Goal: Task Accomplishment & Management: Use online tool/utility

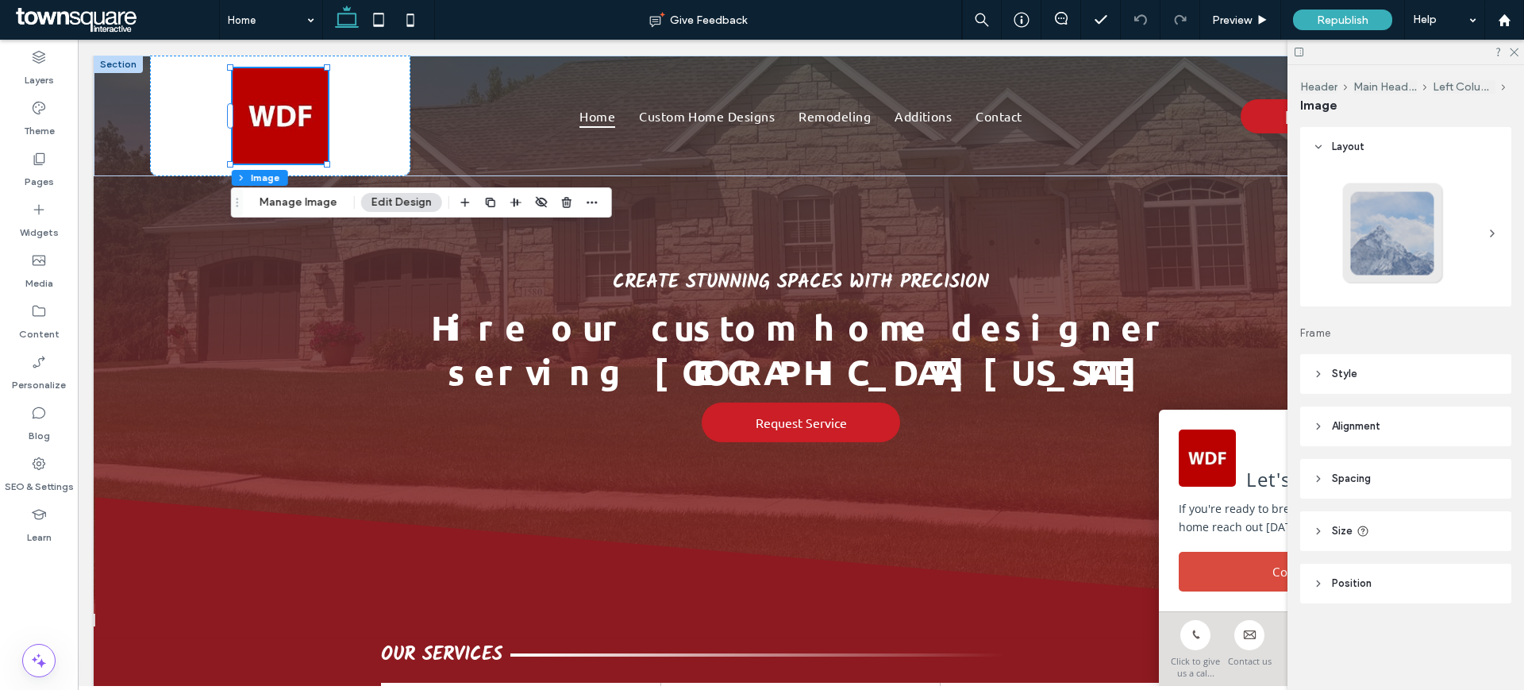
click at [318, 191] on div "Header Main Header Left Column Image Manage Image Edit Design" at bounding box center [421, 202] width 381 height 30
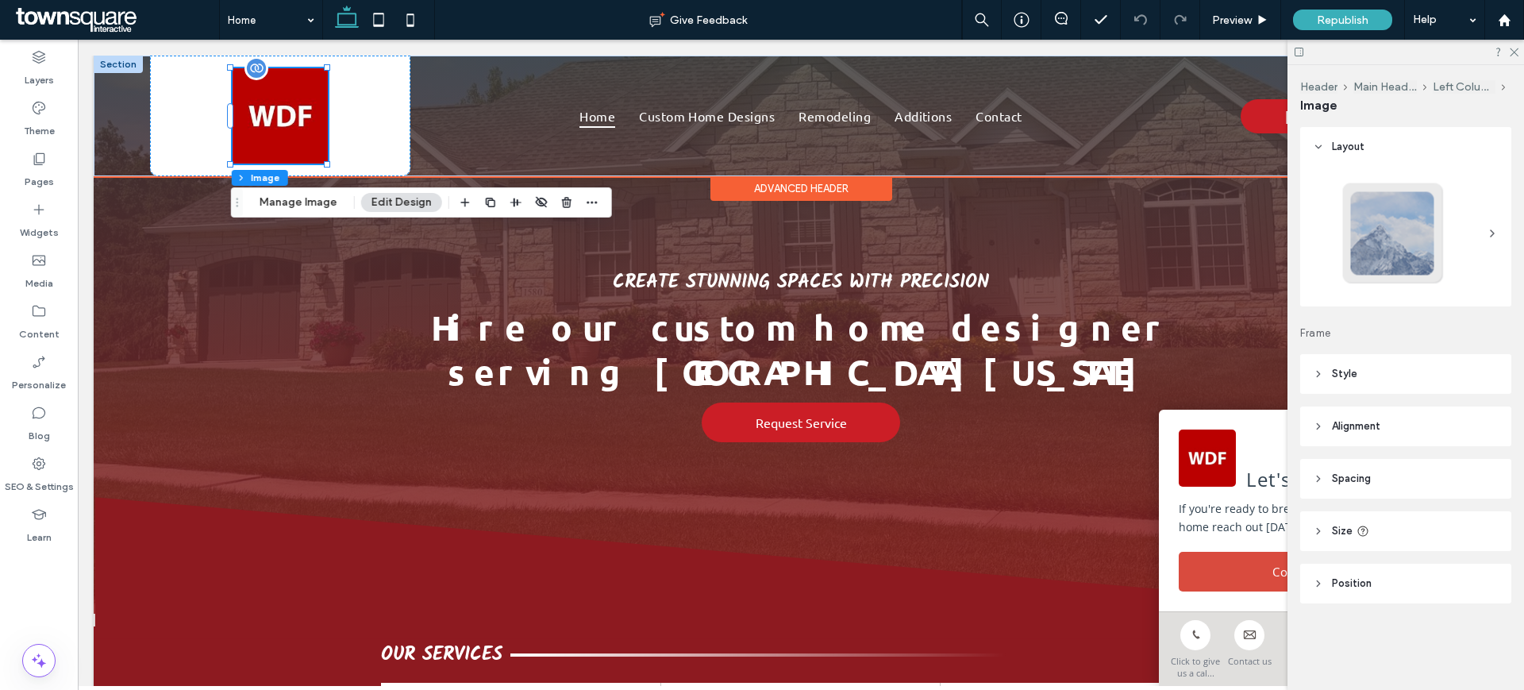
click at [294, 94] on img at bounding box center [280, 115] width 95 height 95
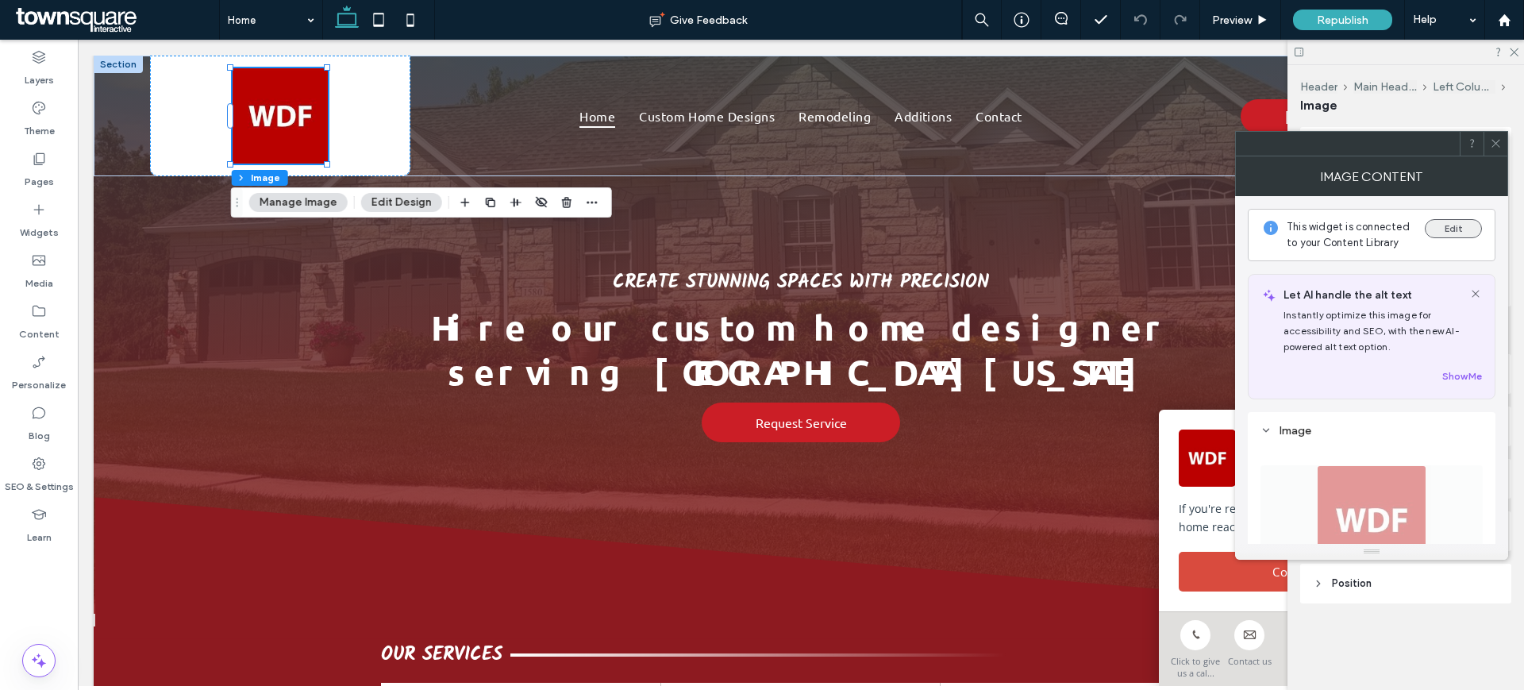
click at [1456, 227] on button "Edit" at bounding box center [1453, 228] width 57 height 19
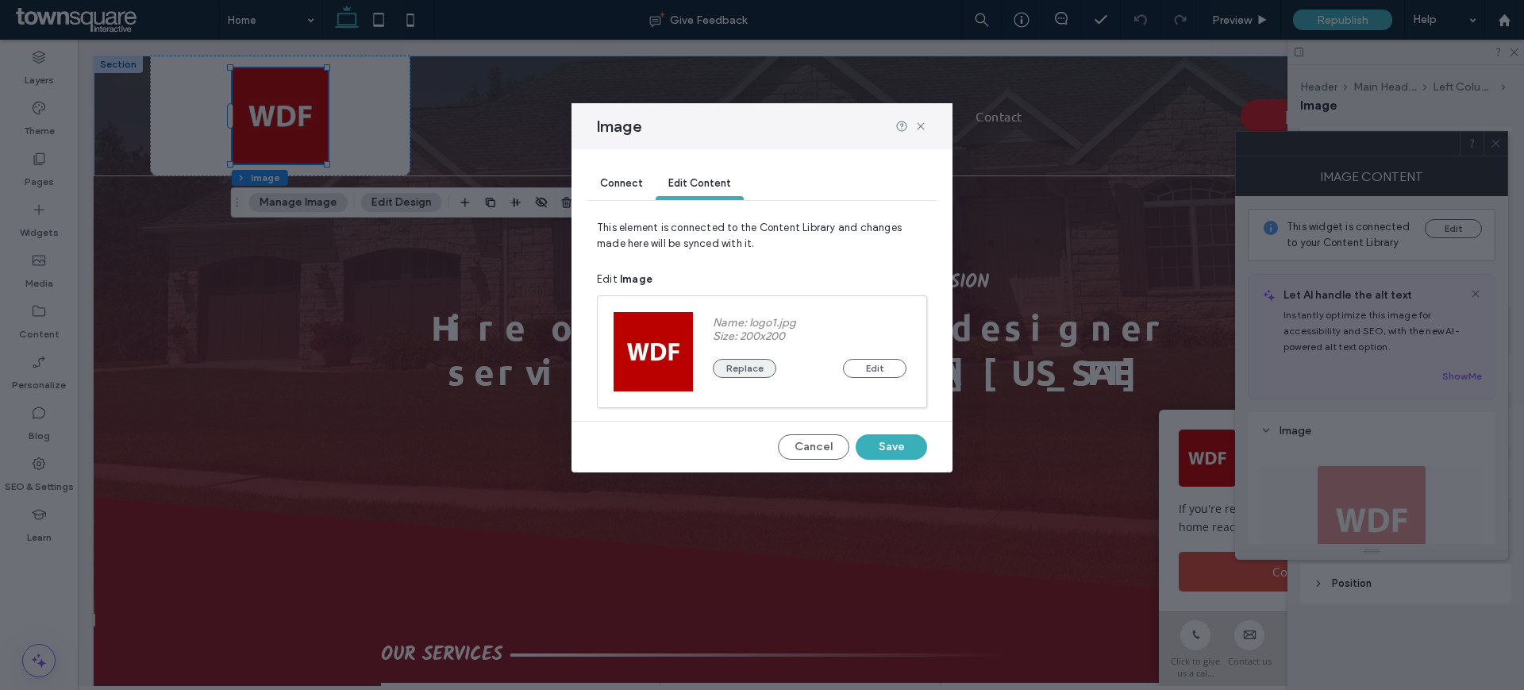
click at [739, 367] on button "Replace" at bounding box center [745, 368] width 64 height 19
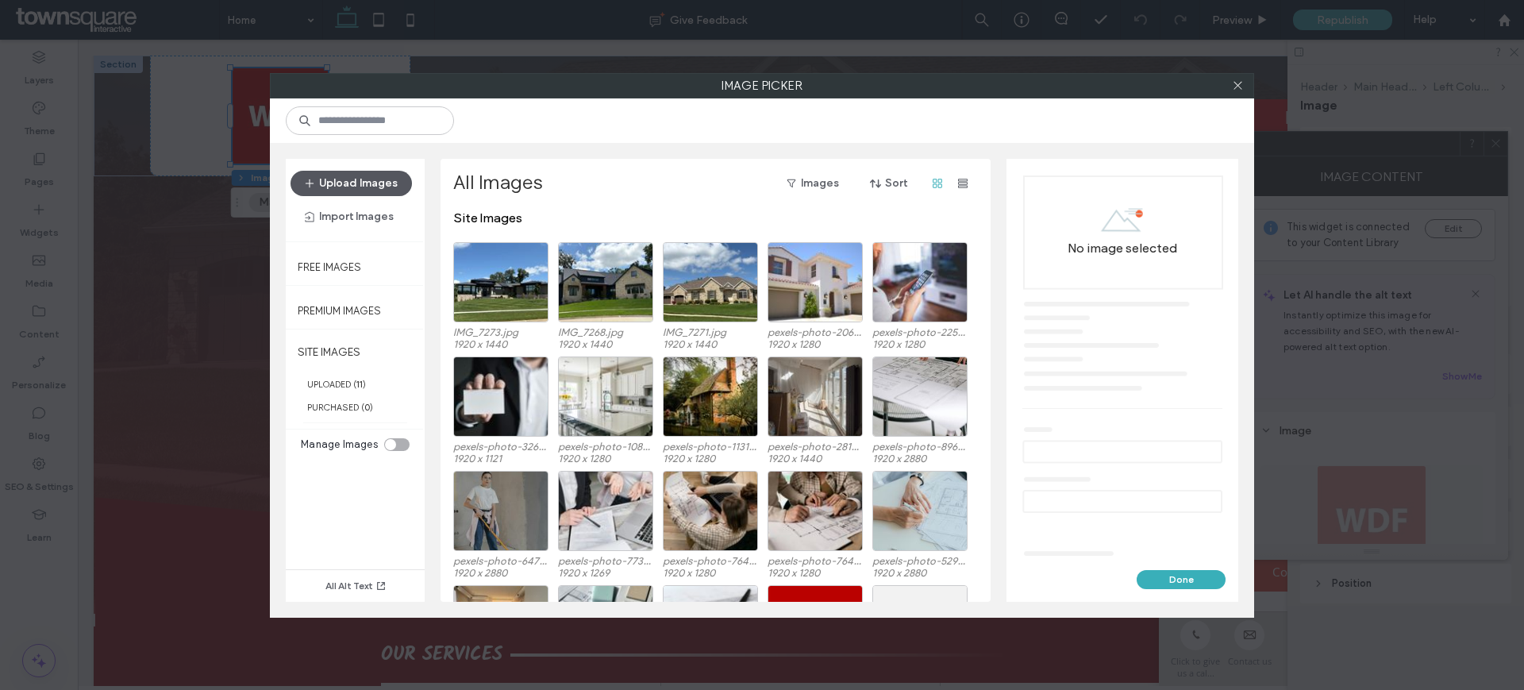
click at [384, 180] on button "Upload Images" at bounding box center [351, 183] width 121 height 25
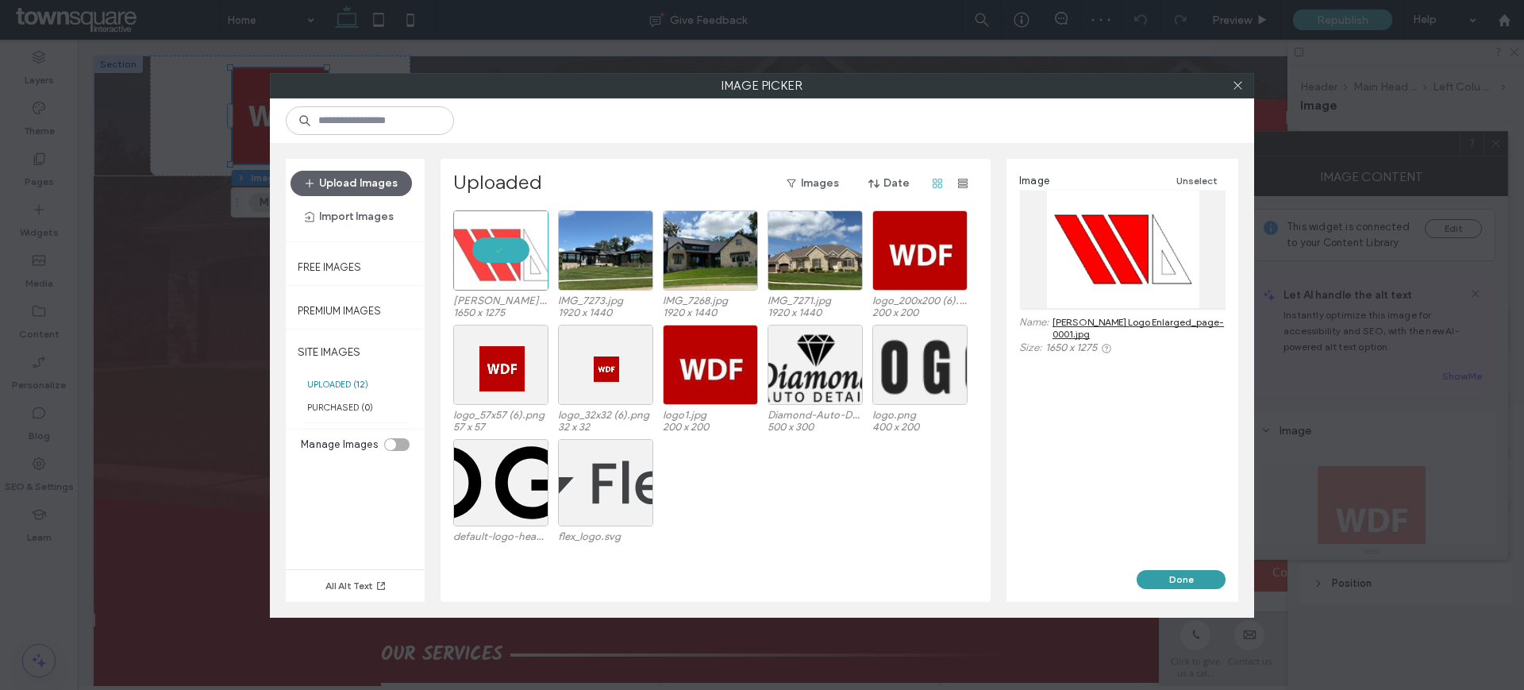
click at [1196, 578] on button "Done" at bounding box center [1181, 579] width 89 height 19
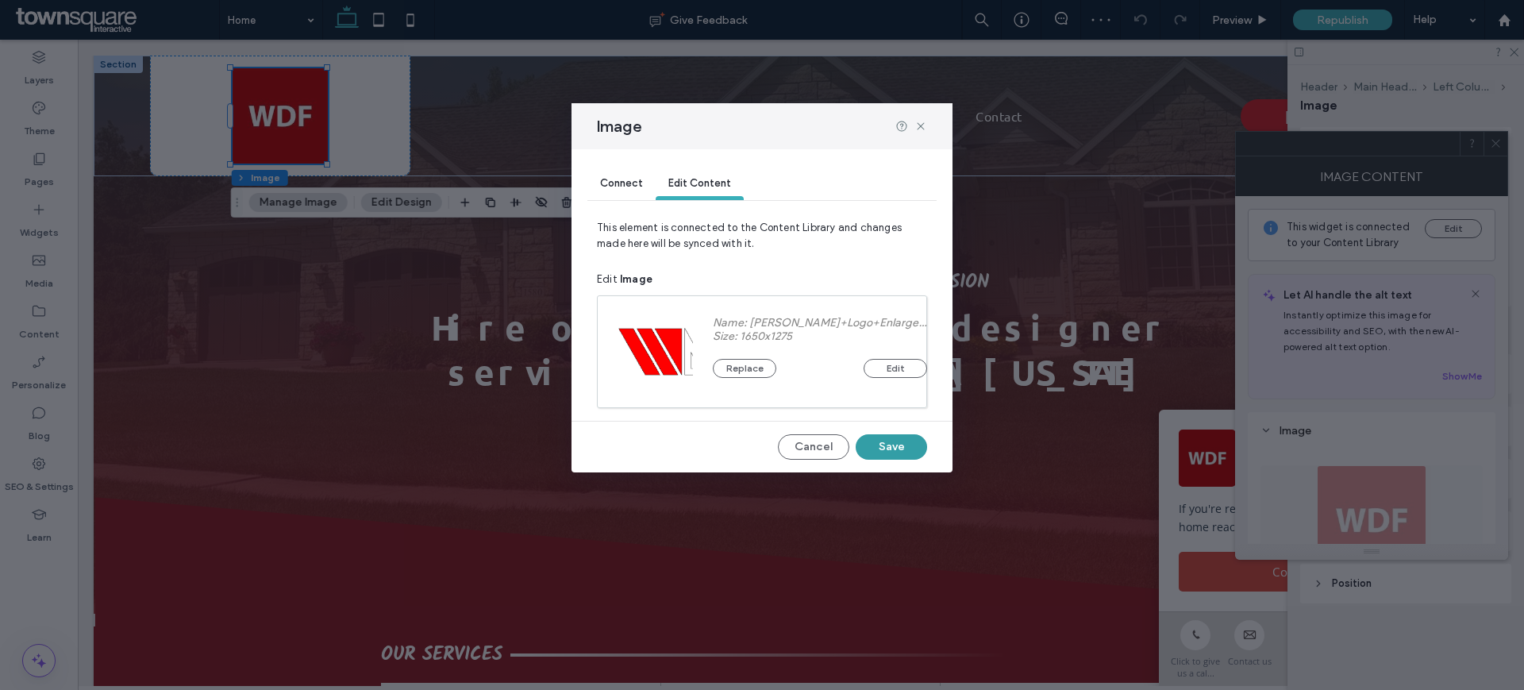
click at [906, 444] on button "Save" at bounding box center [891, 446] width 71 height 25
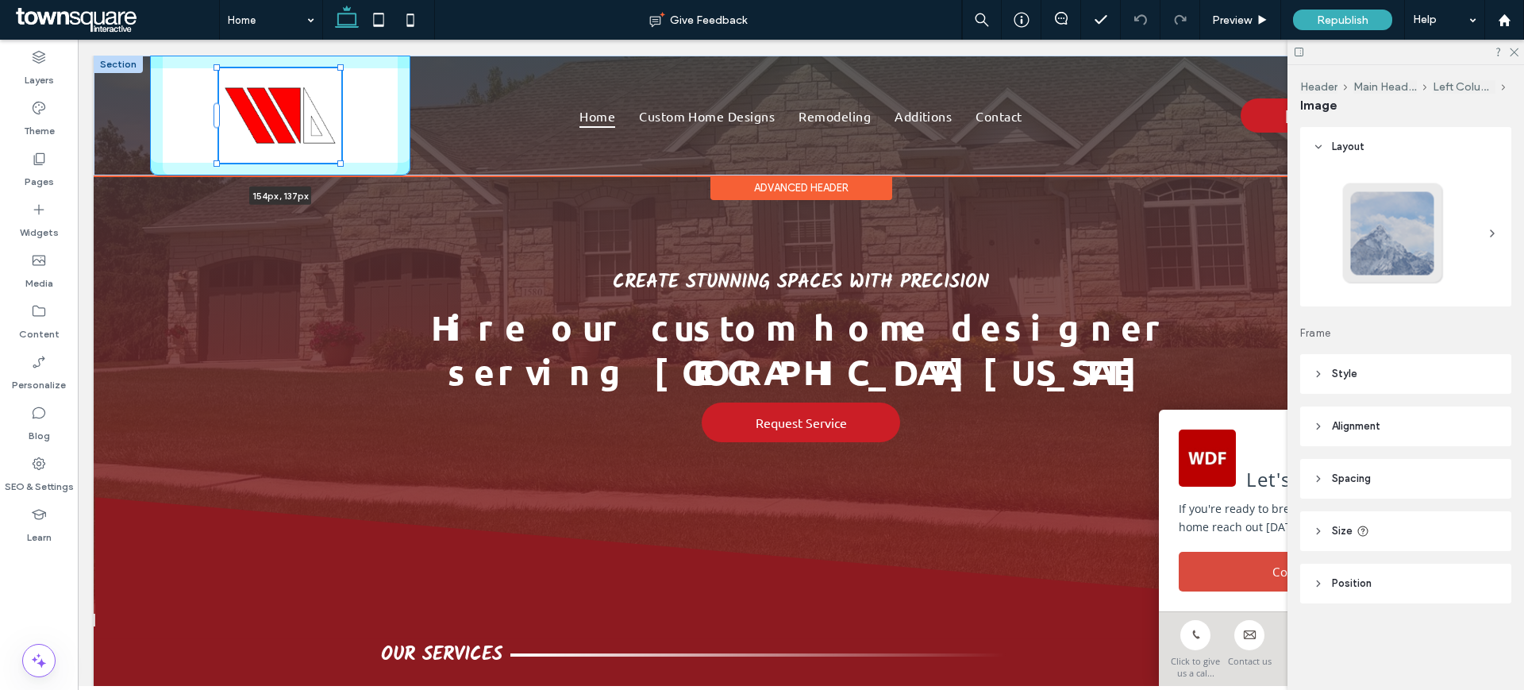
drag, startPoint x: 326, startPoint y: 139, endPoint x: 340, endPoint y: 148, distance: 17.2
click at [218, 69] on div at bounding box center [218, 68] width 1 height 1
type input "***"
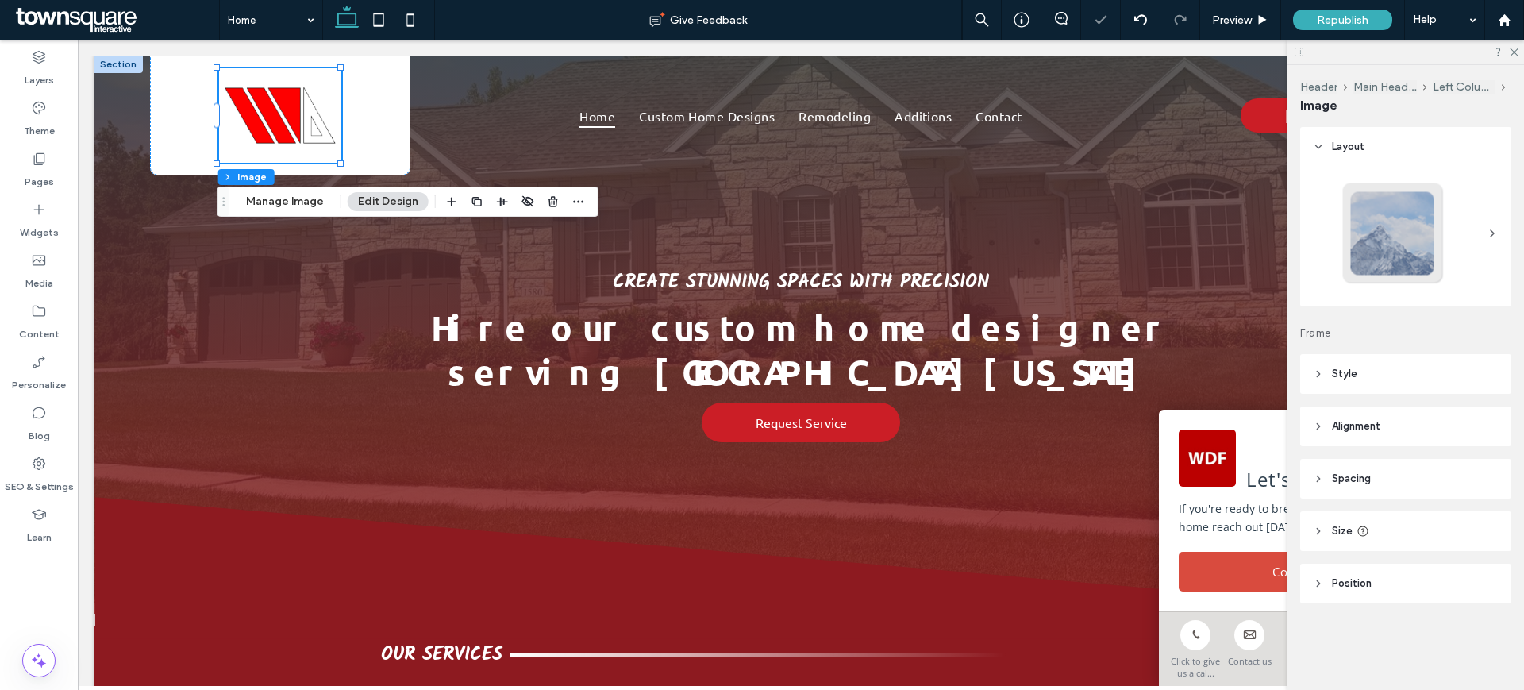
click at [1519, 51] on div at bounding box center [1406, 52] width 237 height 25
click at [1515, 49] on icon at bounding box center [1513, 51] width 10 height 10
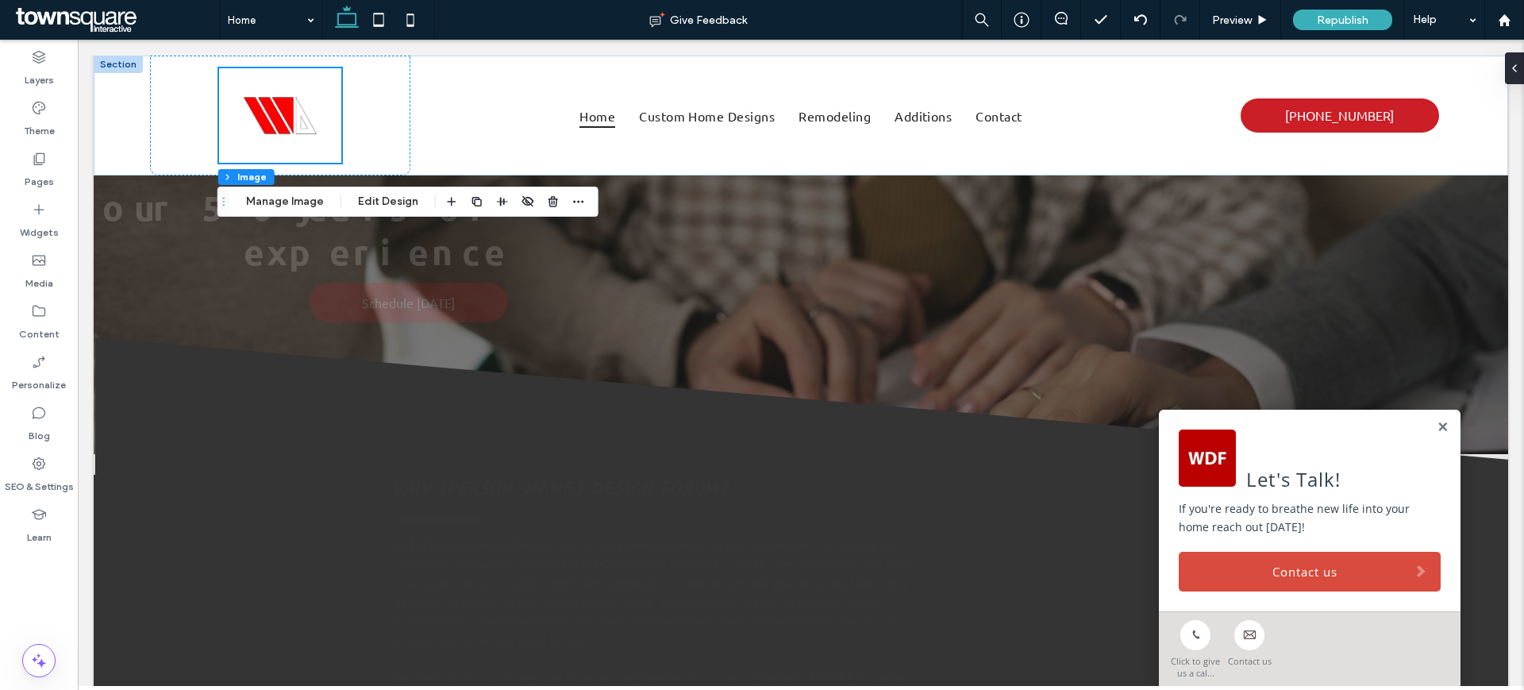
scroll to position [2029, 0]
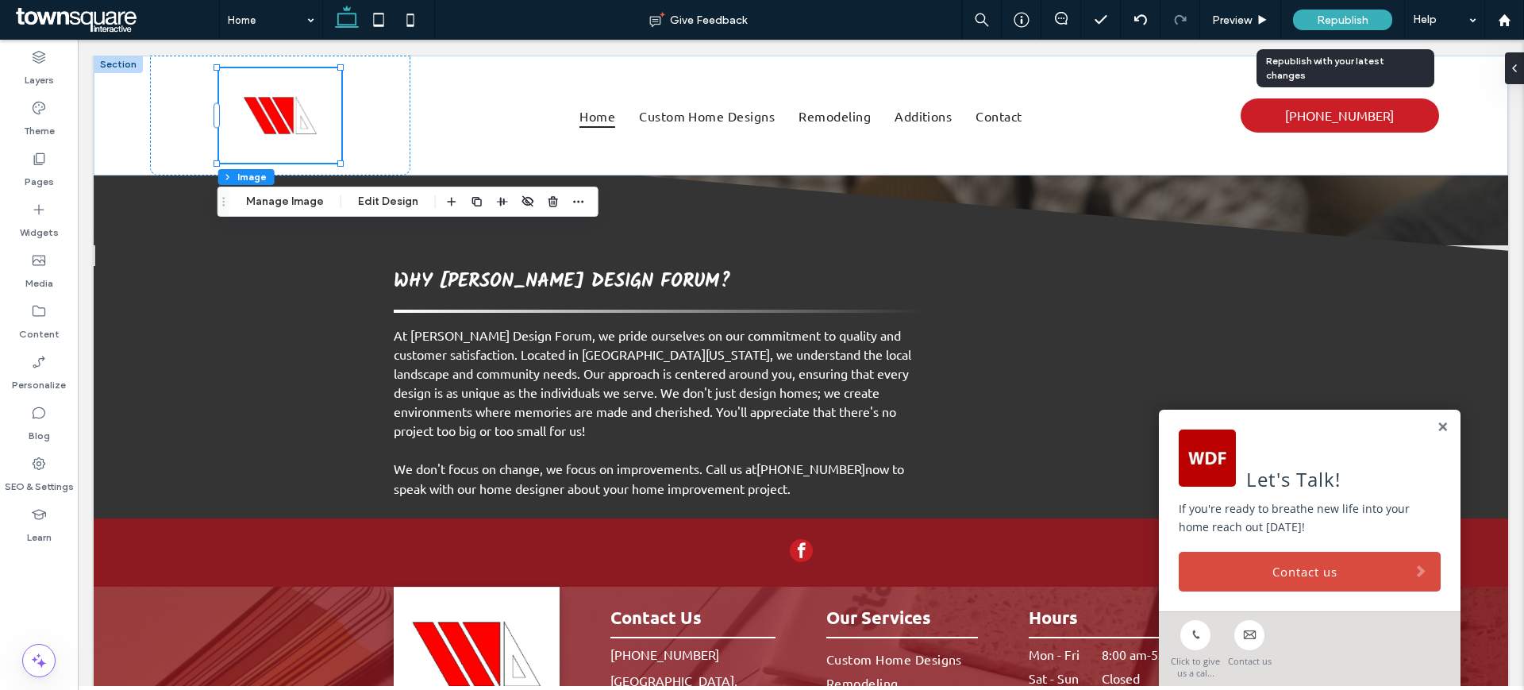
click at [1353, 22] on span "Republish" at bounding box center [1343, 19] width 52 height 13
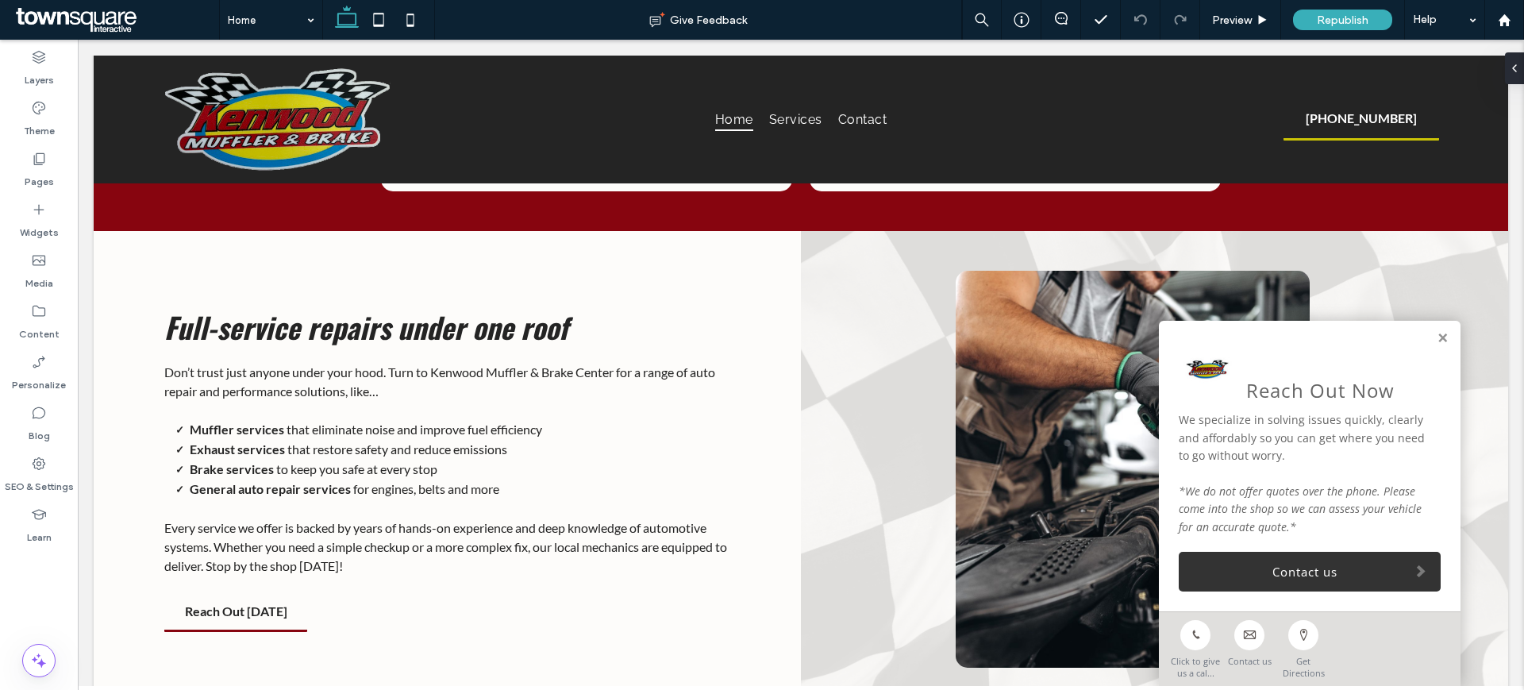
scroll to position [1415, 0]
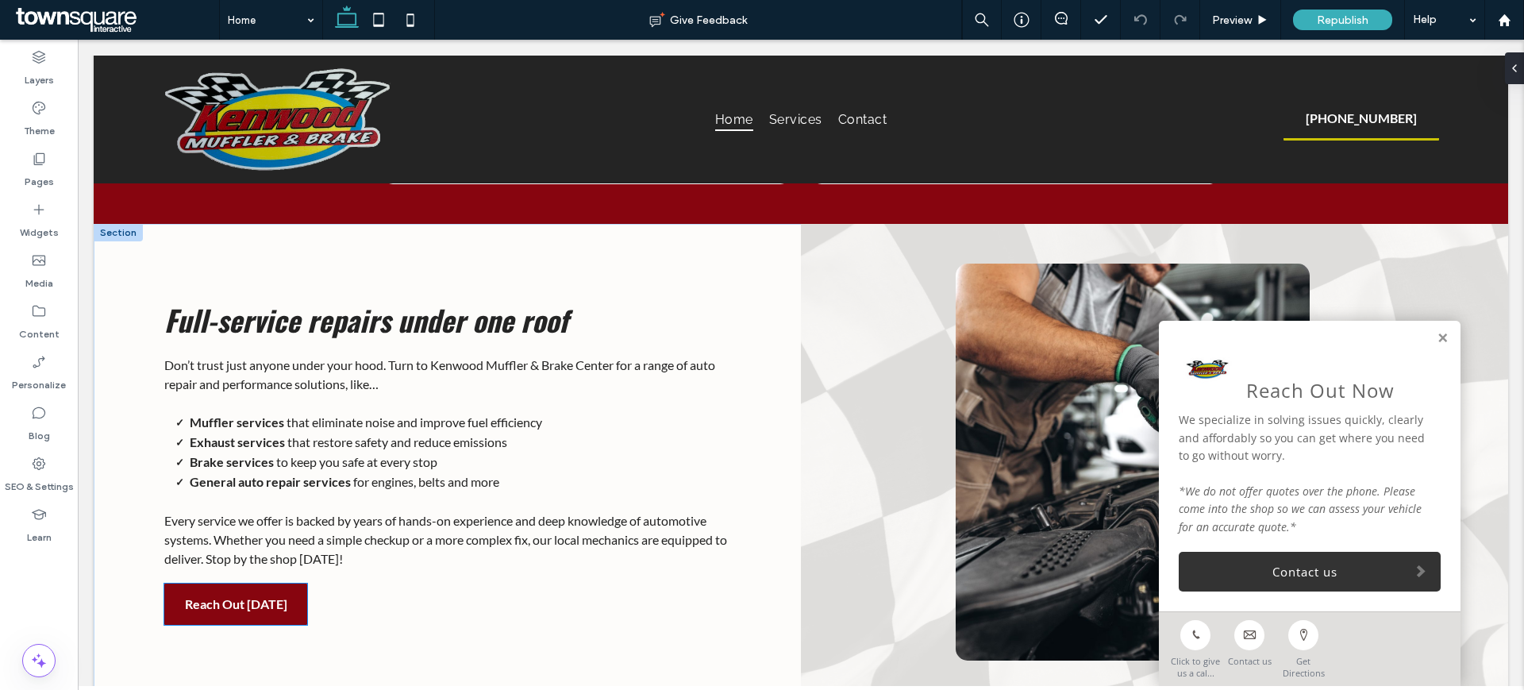
click at [277, 584] on span "Reach Out [DATE]" at bounding box center [236, 604] width 102 height 40
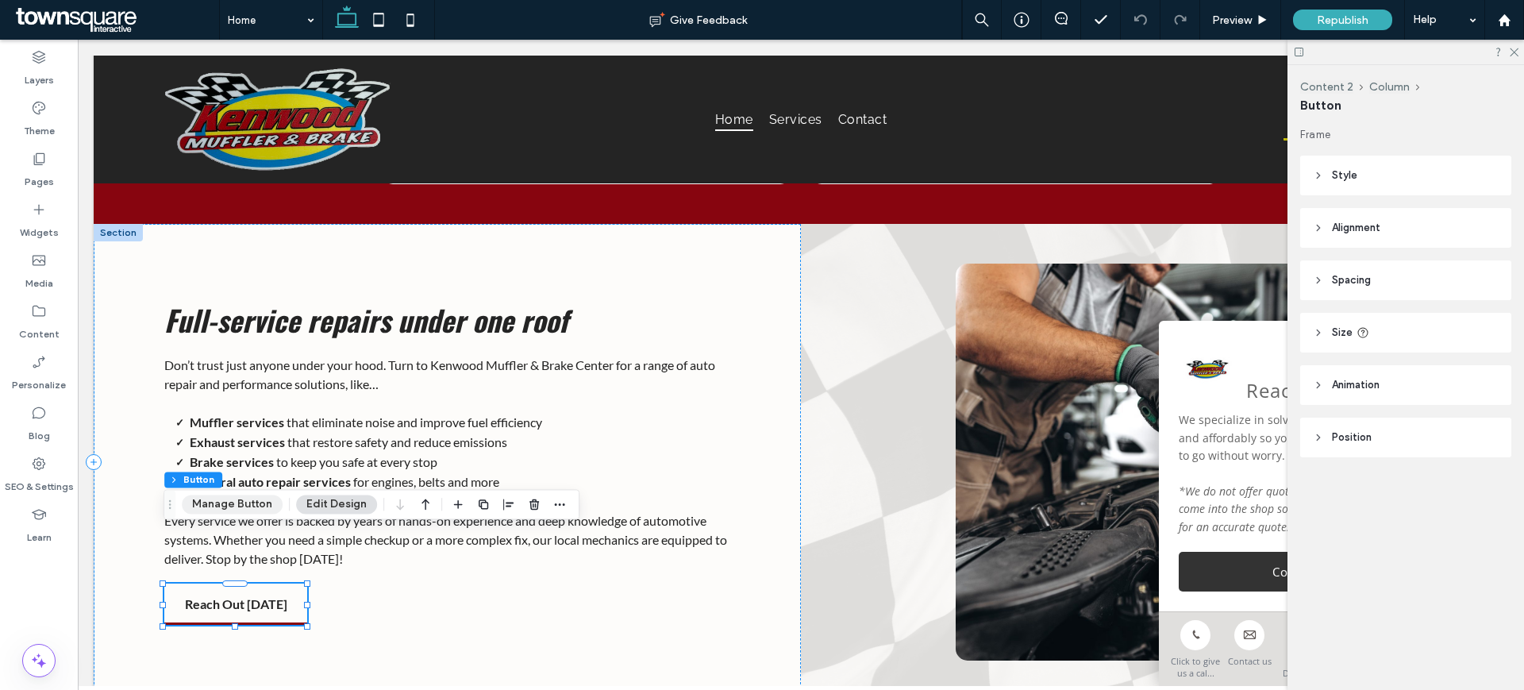
click at [252, 503] on button "Manage Button" at bounding box center [232, 504] width 101 height 19
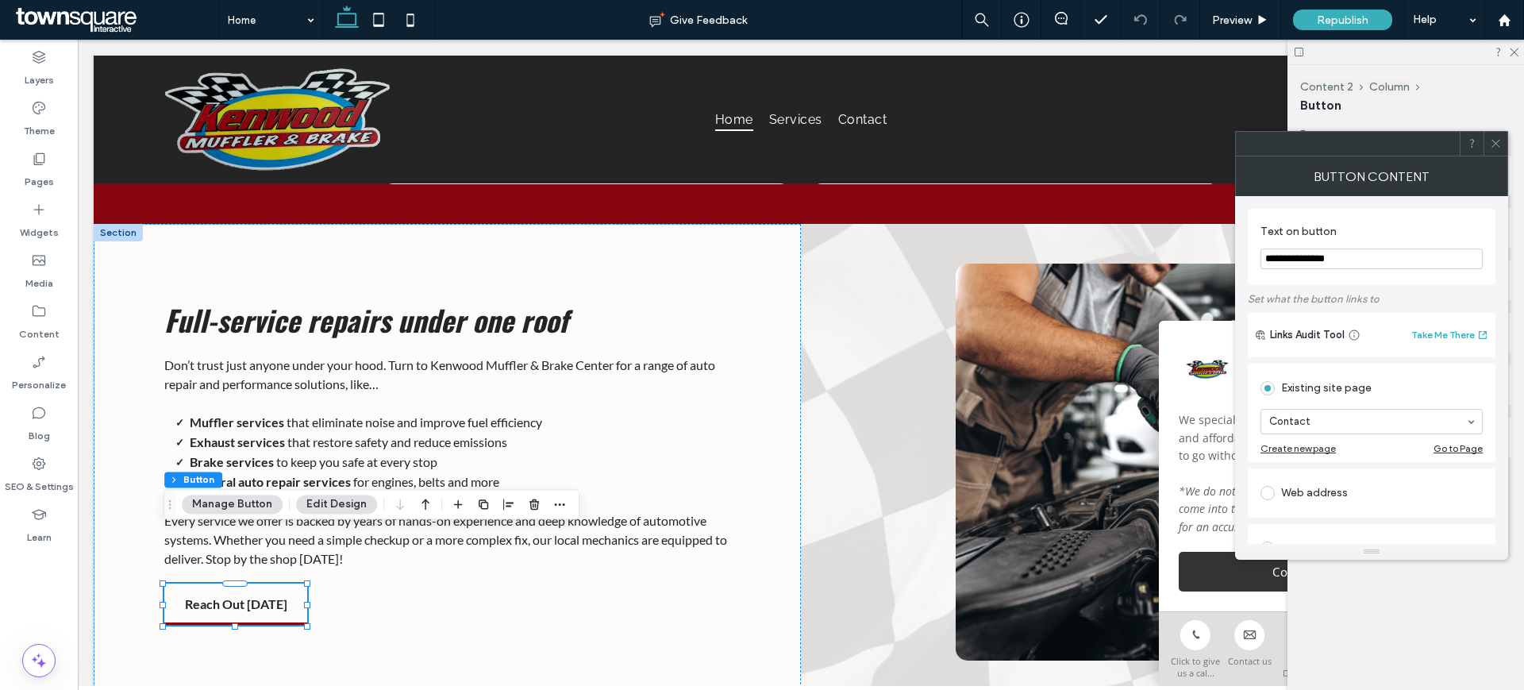
drag, startPoint x: 1468, startPoint y: 298, endPoint x: 1101, endPoint y: 248, distance: 370.1
paste input "**********"
click at [1264, 264] on input "**********" at bounding box center [1372, 258] width 222 height 21
type input "**********"
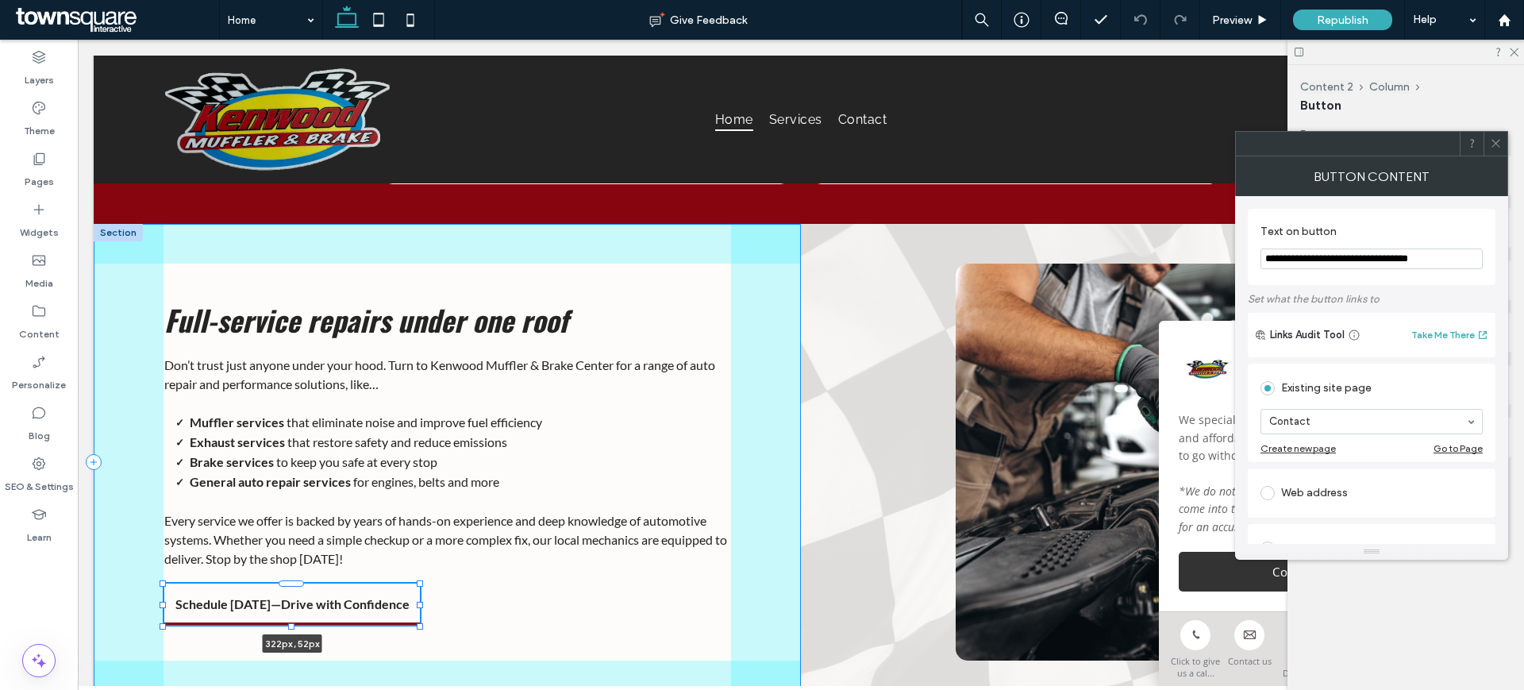
drag, startPoint x: 306, startPoint y: 553, endPoint x: 418, endPoint y: 551, distance: 112.0
click at [418, 602] on div at bounding box center [420, 605] width 6 height 6
type input "***"
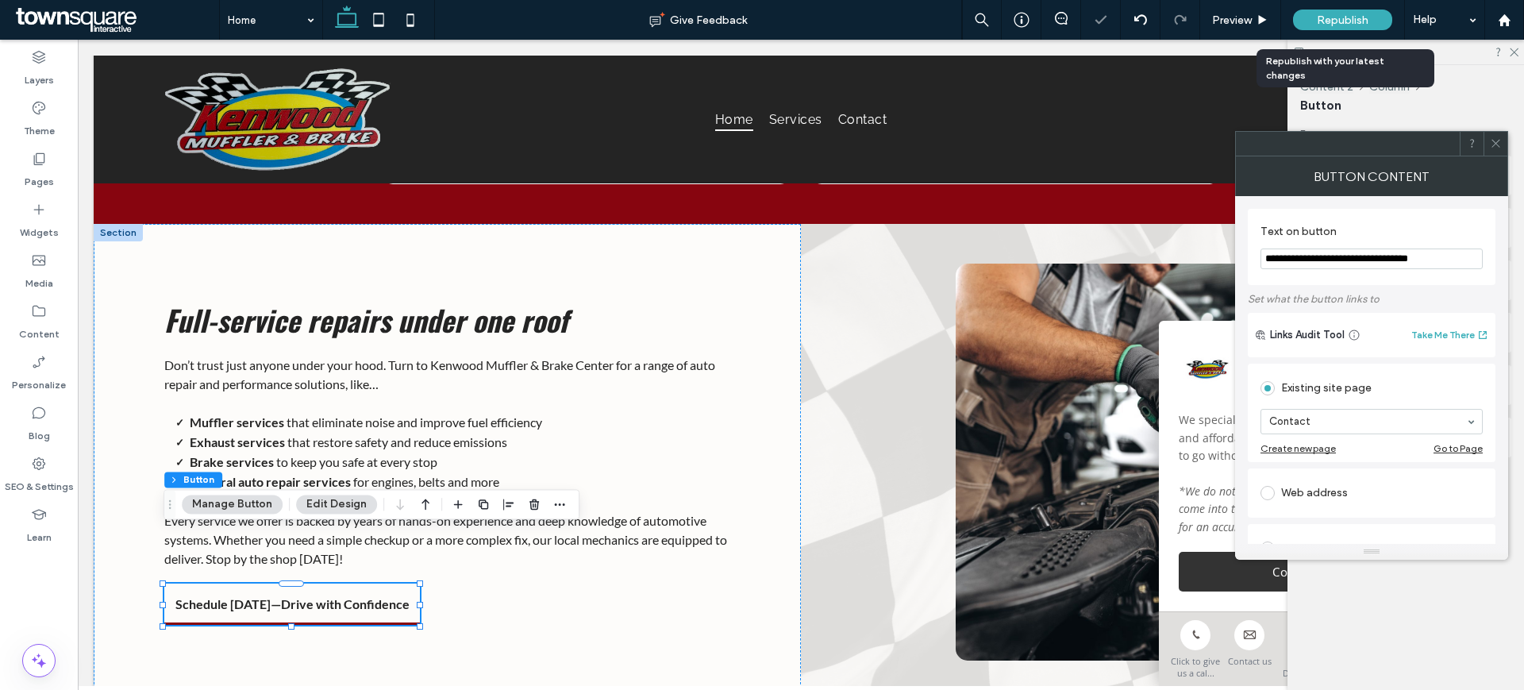
type input "**********"
click at [1344, 14] on span "Republish" at bounding box center [1343, 19] width 52 height 13
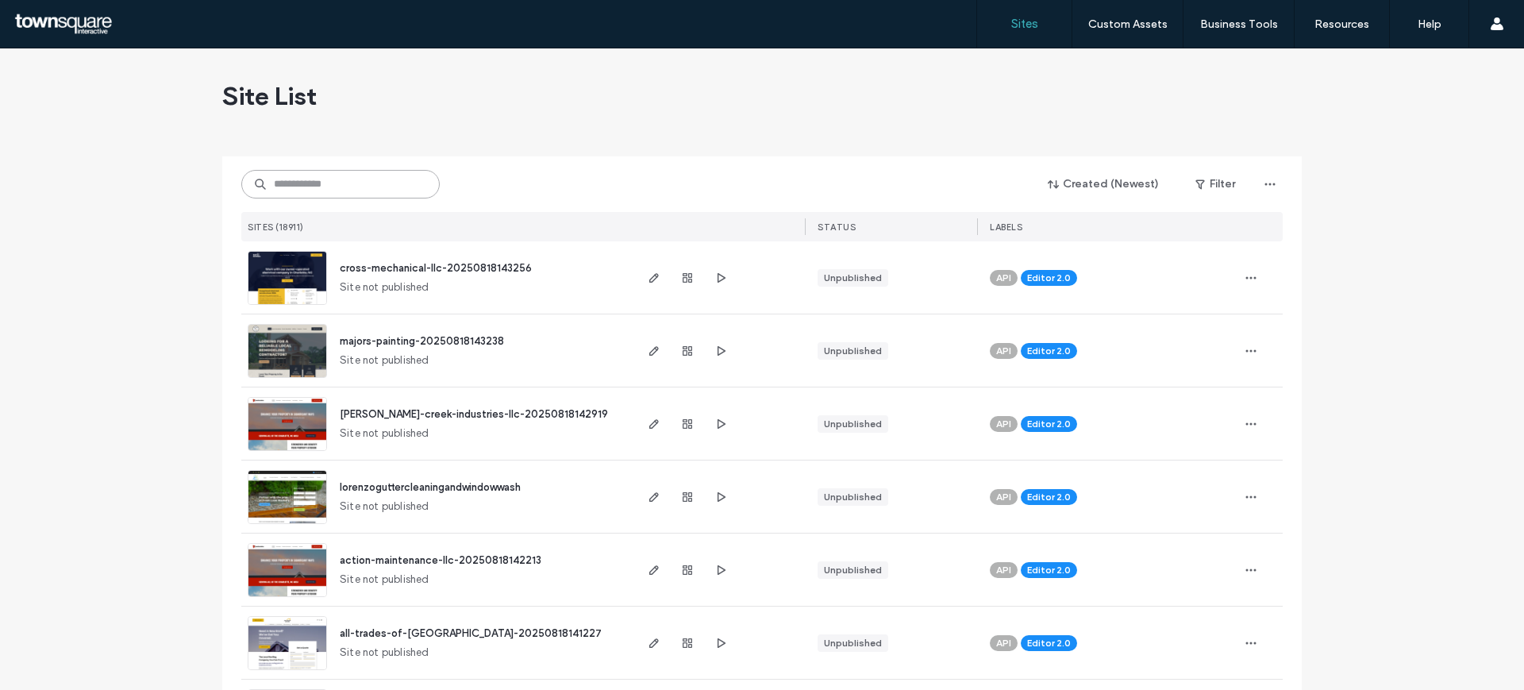
click at [332, 189] on input at bounding box center [340, 184] width 198 height 29
paste input "**********"
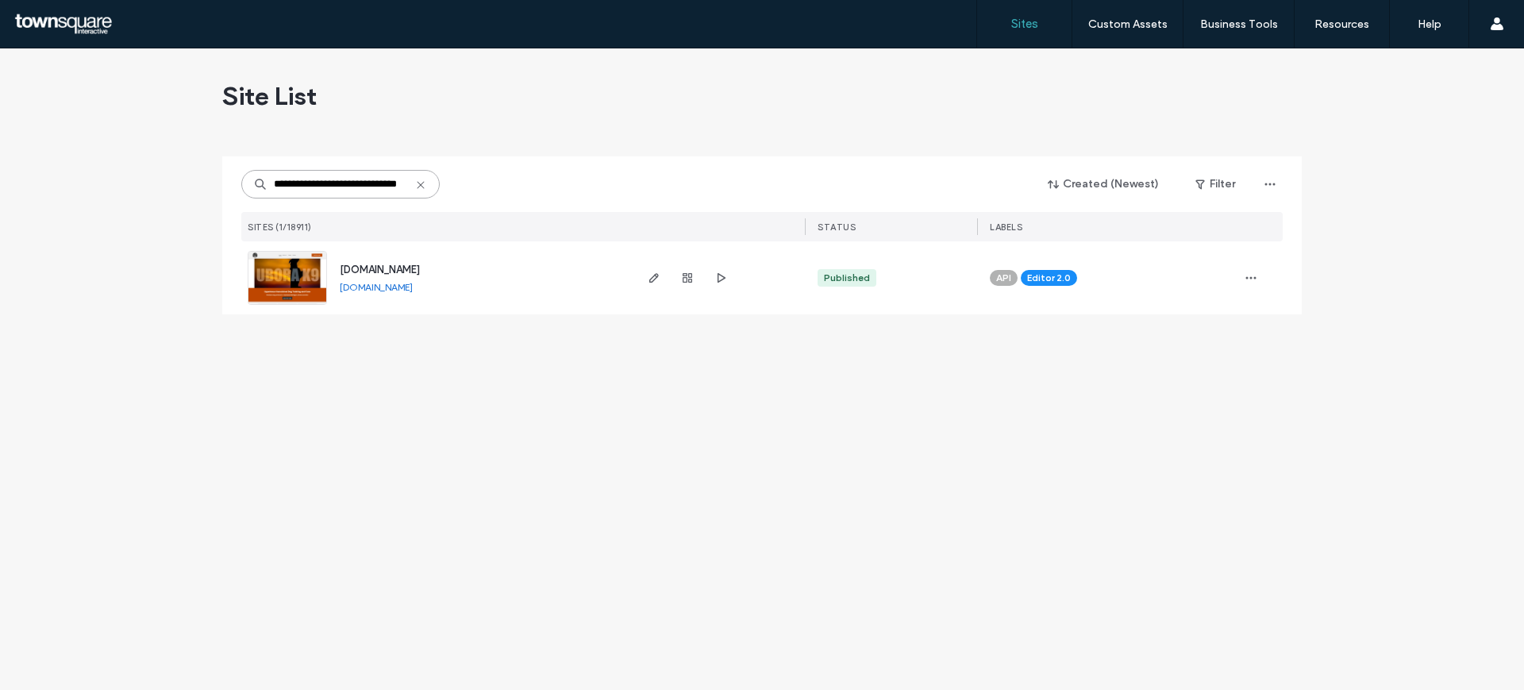
type input "**********"
click at [273, 264] on img at bounding box center [287, 306] width 78 height 108
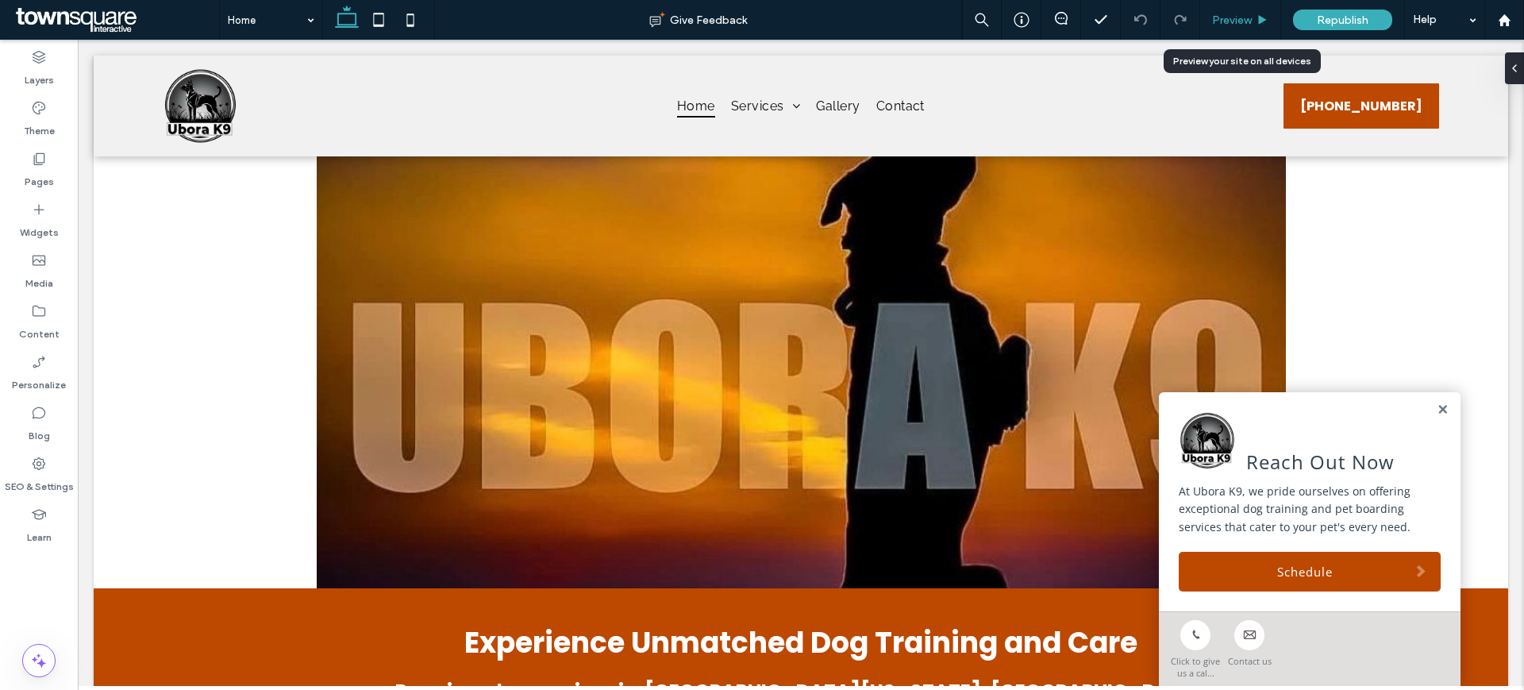
click at [1247, 17] on span "Preview" at bounding box center [1232, 19] width 40 height 13
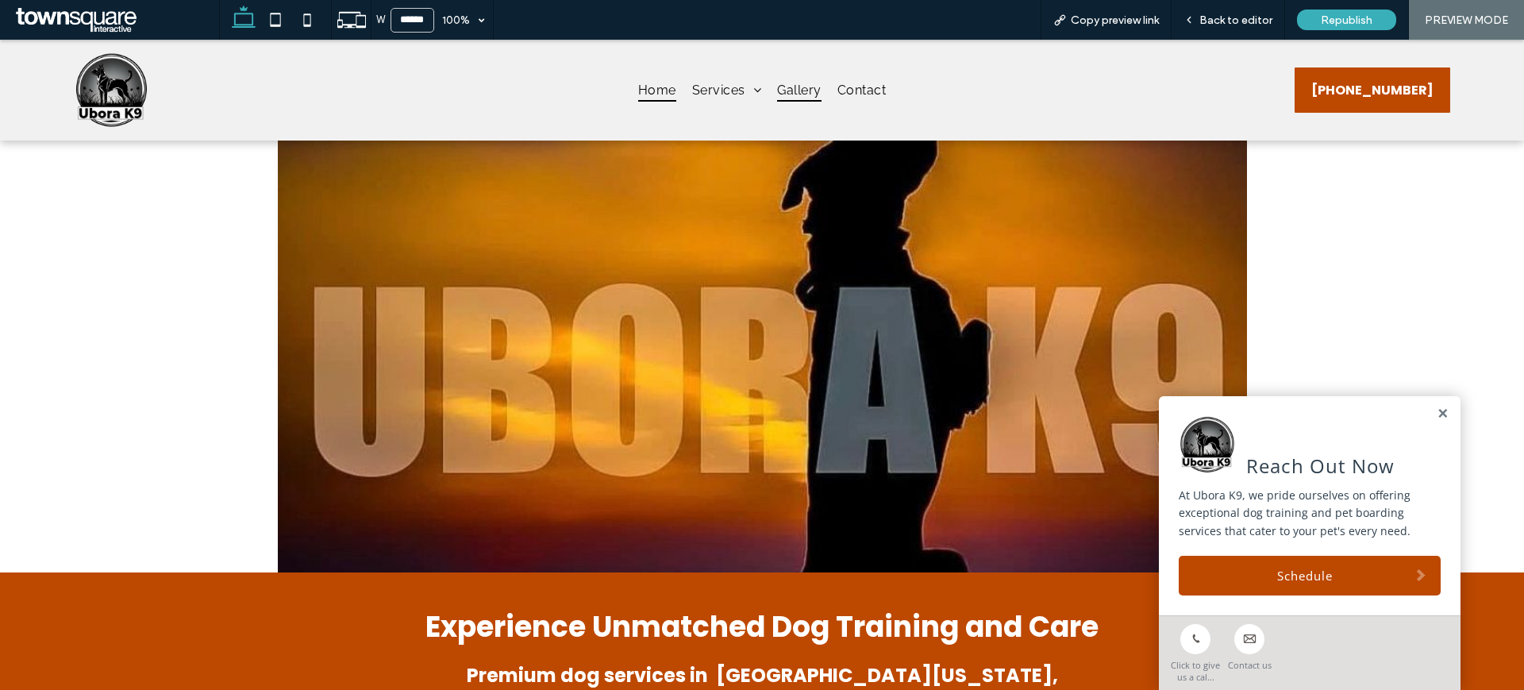
click at [798, 91] on span "Gallery" at bounding box center [799, 90] width 44 height 23
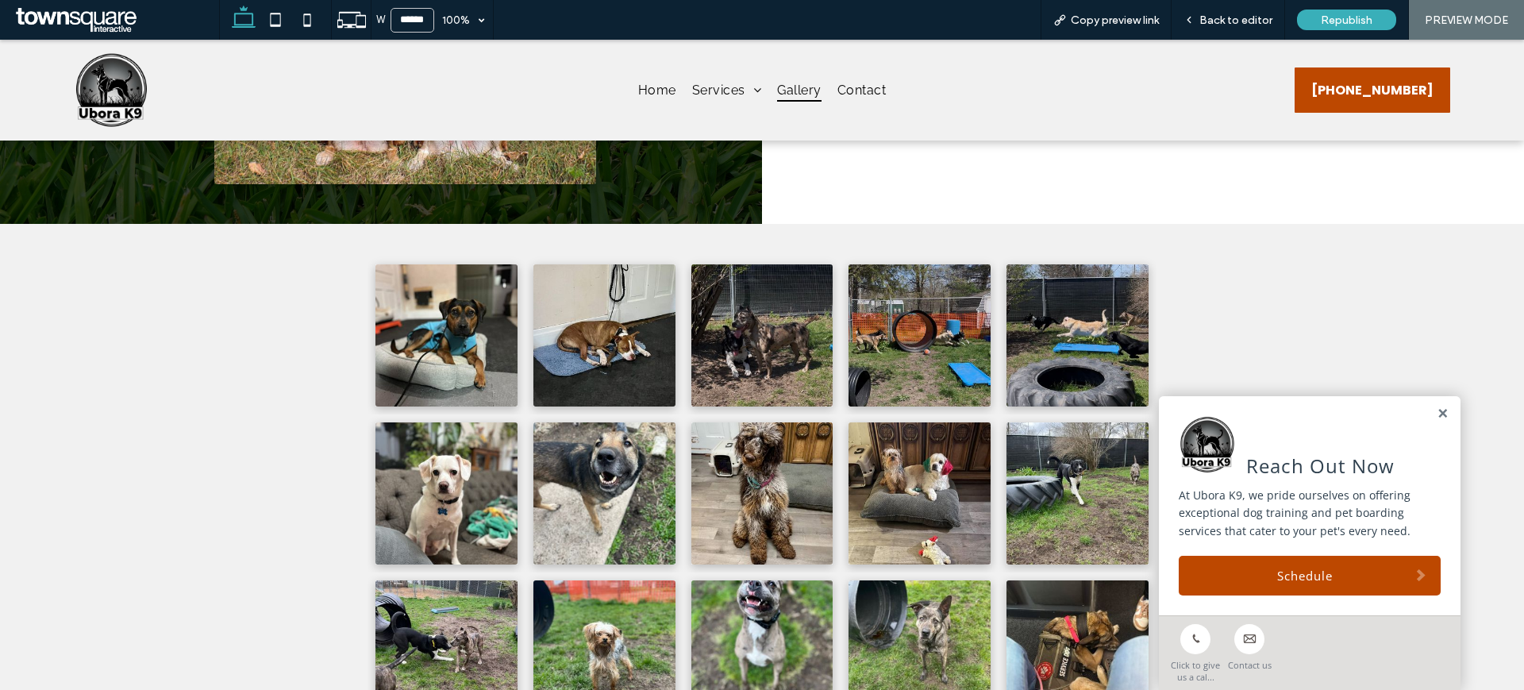
scroll to position [413, 0]
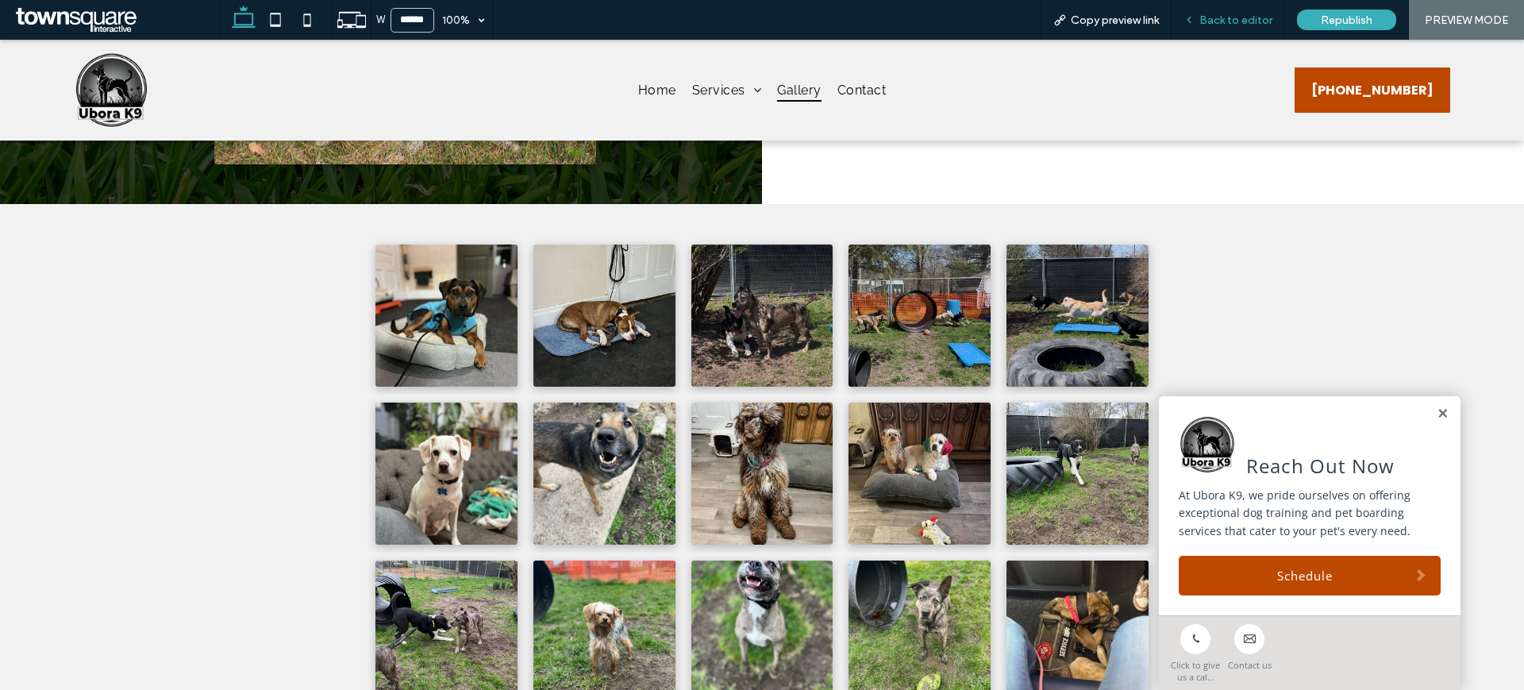
click at [1220, 25] on span "Back to editor" at bounding box center [1236, 19] width 73 height 13
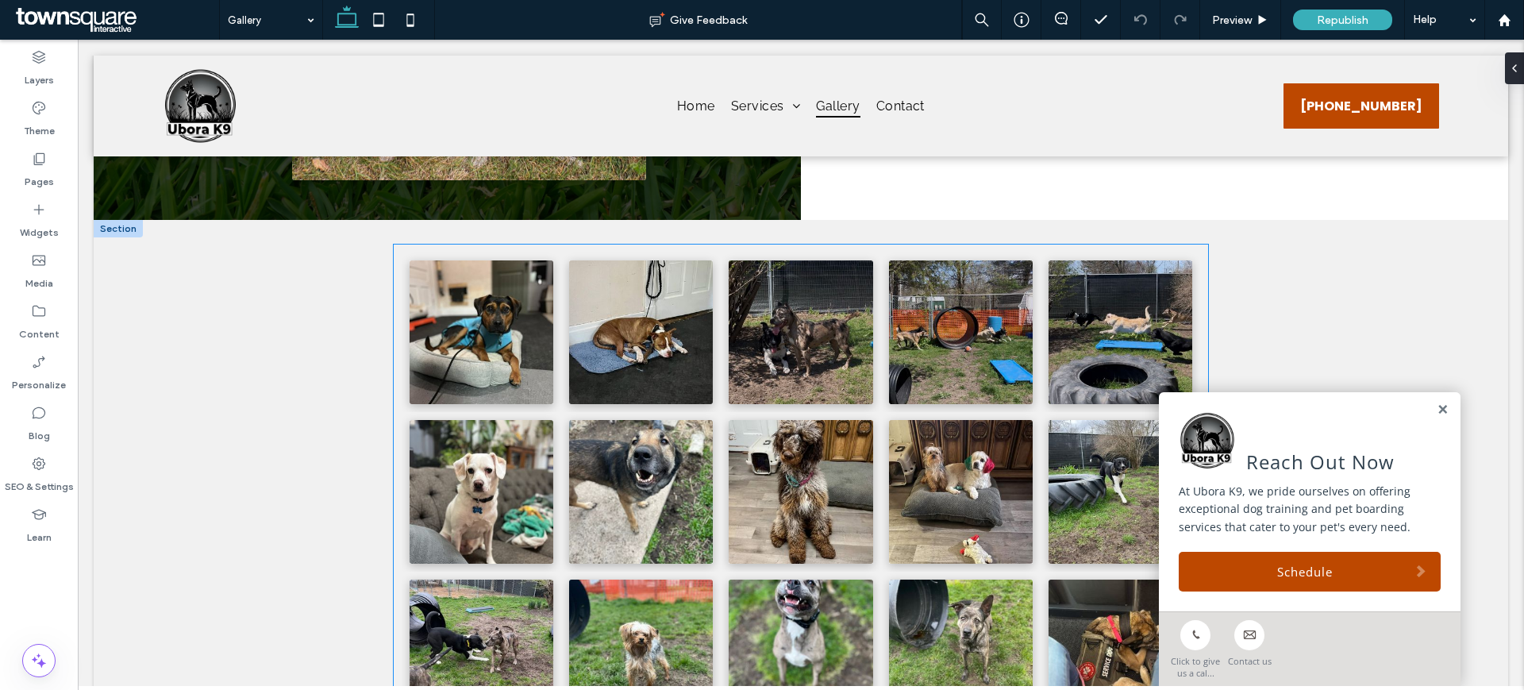
click at [430, 360] on link at bounding box center [482, 332] width 144 height 144
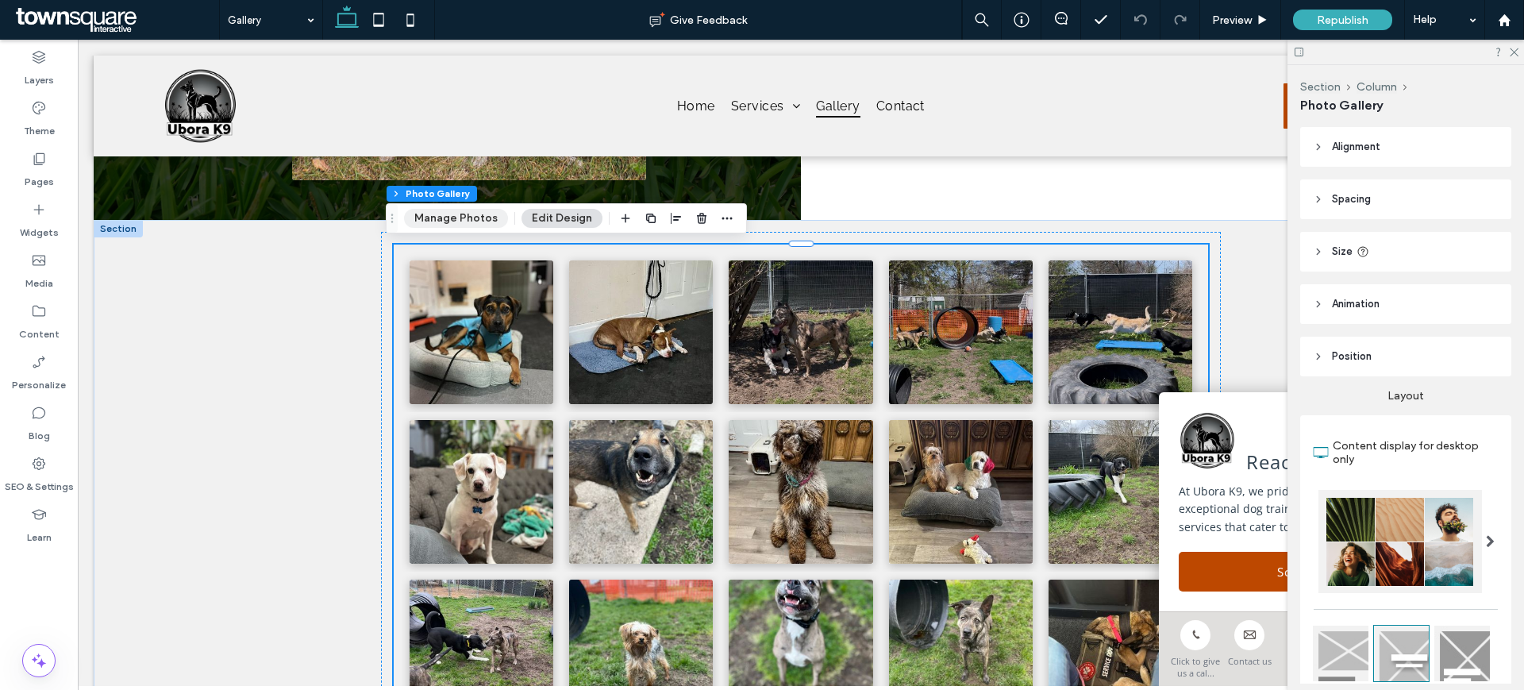
click at [438, 217] on button "Manage Photos" at bounding box center [456, 218] width 104 height 19
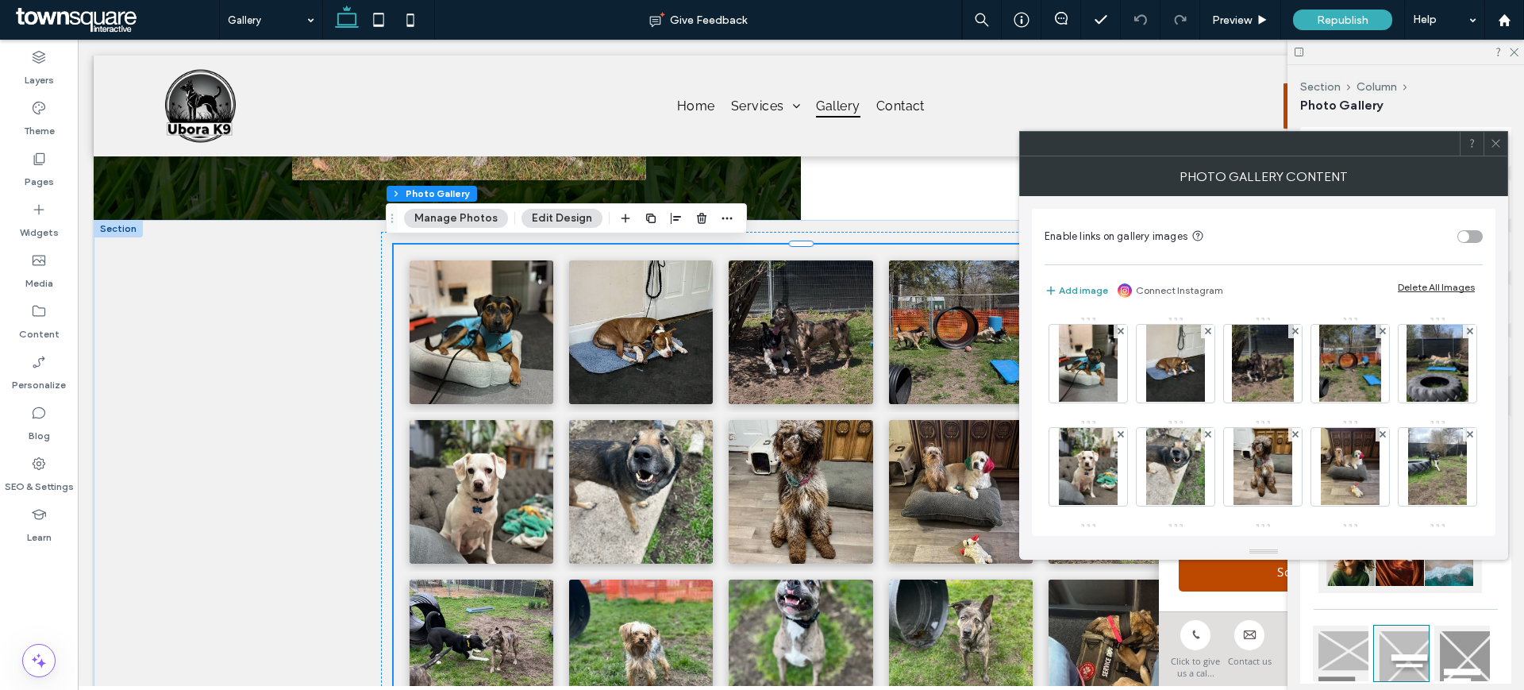
click at [1095, 291] on button "Add image" at bounding box center [1077, 290] width 64 height 19
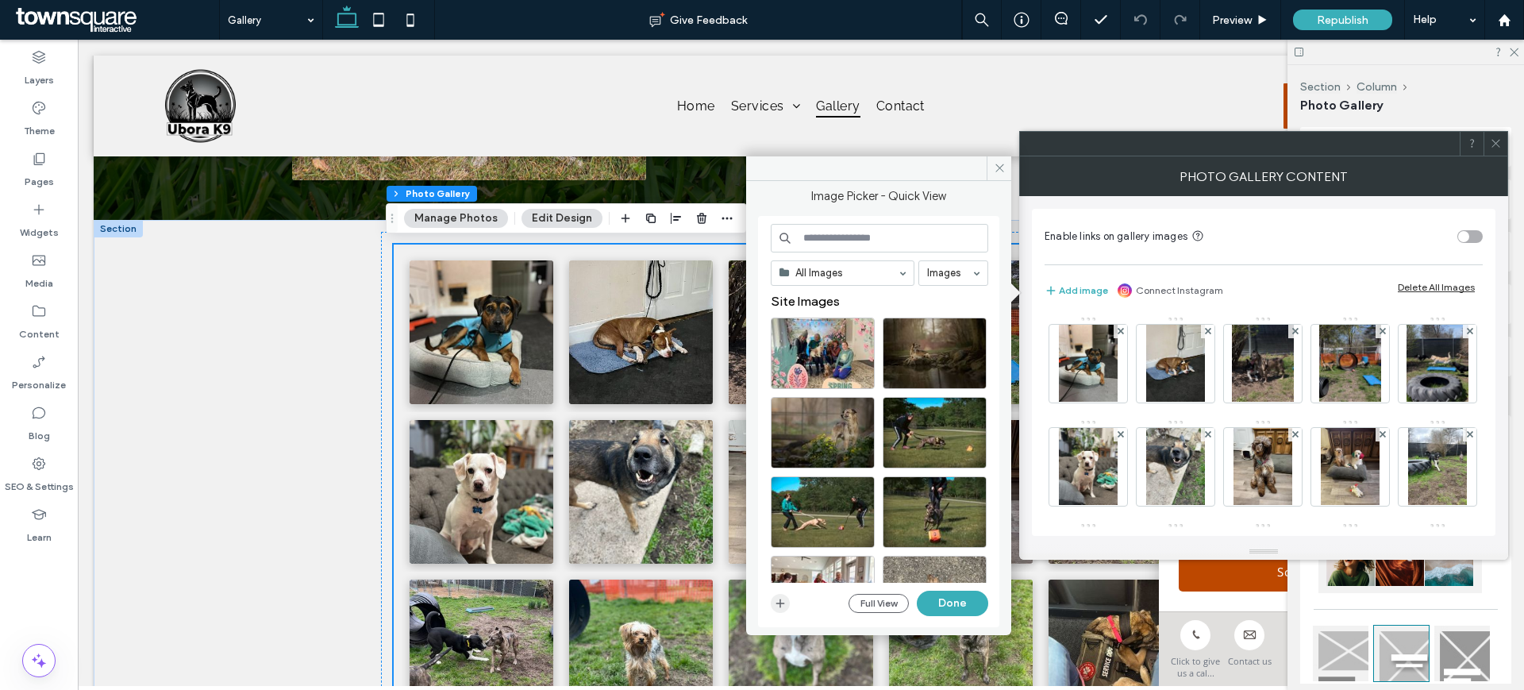
click at [784, 610] on span "button" at bounding box center [780, 603] width 19 height 19
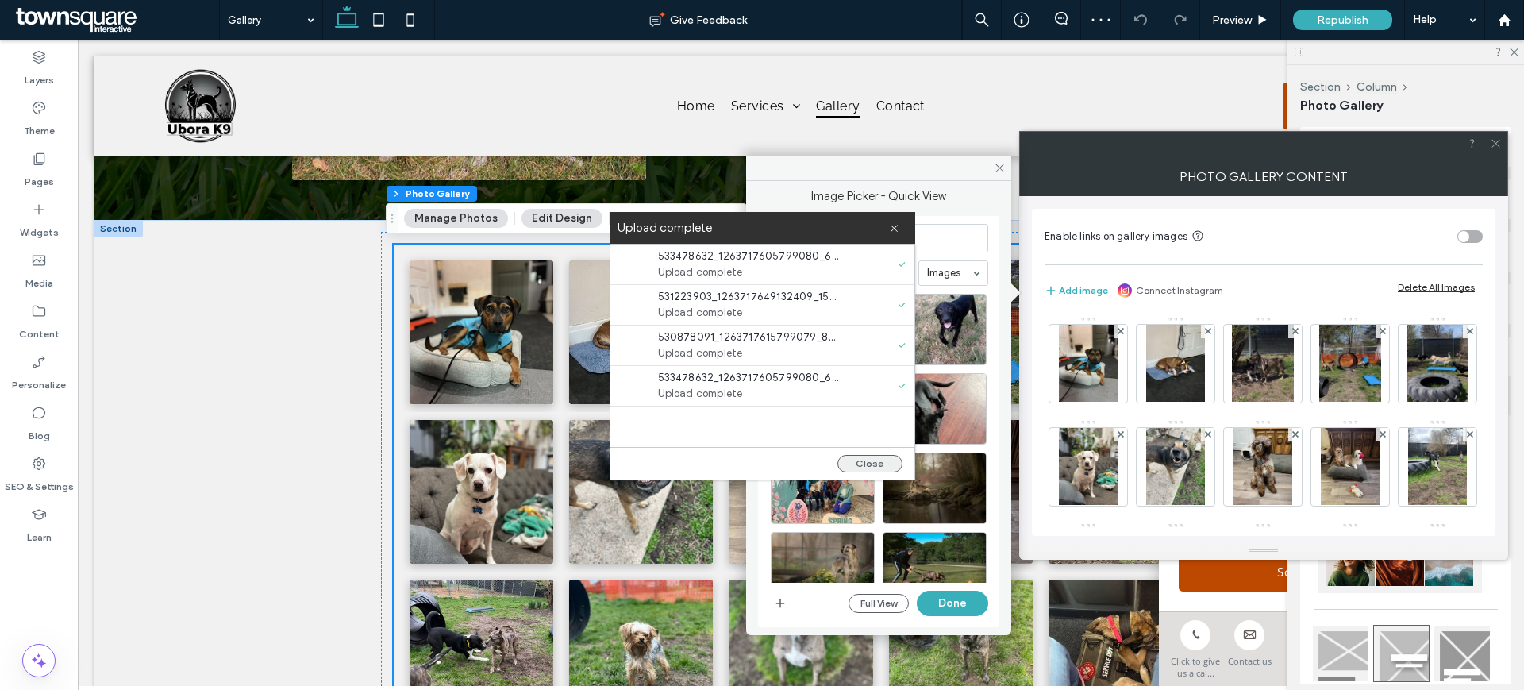
click at [880, 464] on button "Close" at bounding box center [870, 463] width 65 height 17
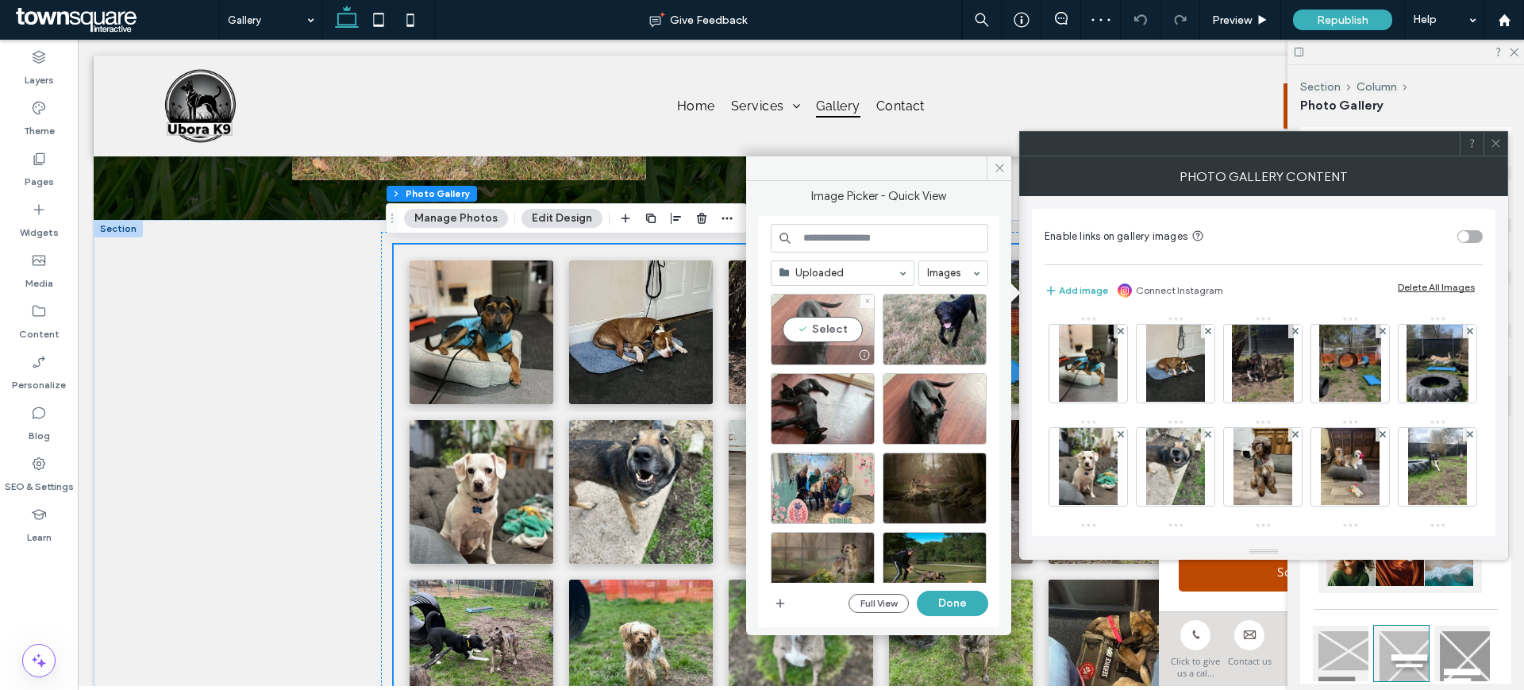
click at [830, 326] on div "Select" at bounding box center [823, 329] width 104 height 71
click at [930, 322] on div "Select" at bounding box center [935, 329] width 104 height 71
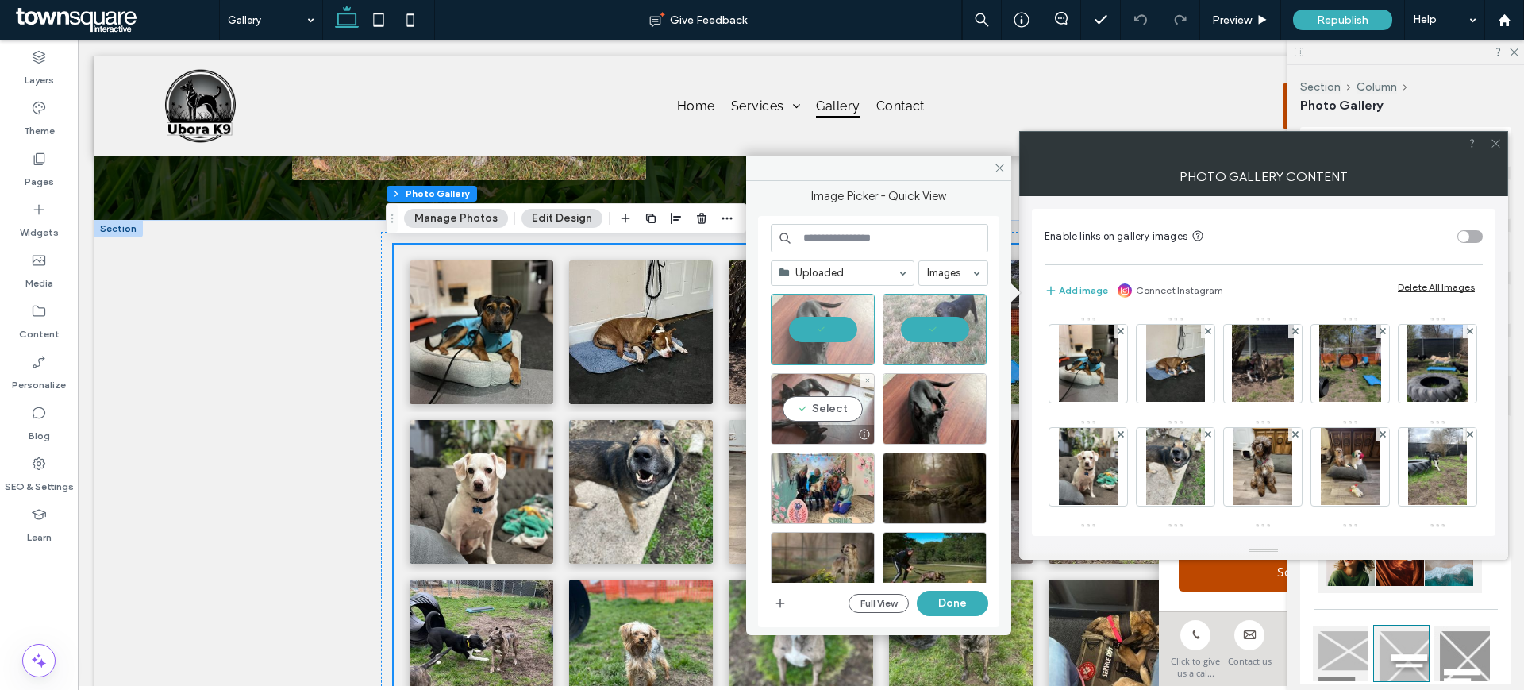
click at [822, 403] on div "Select" at bounding box center [823, 408] width 104 height 71
click at [949, 596] on button "Done" at bounding box center [952, 603] width 71 height 25
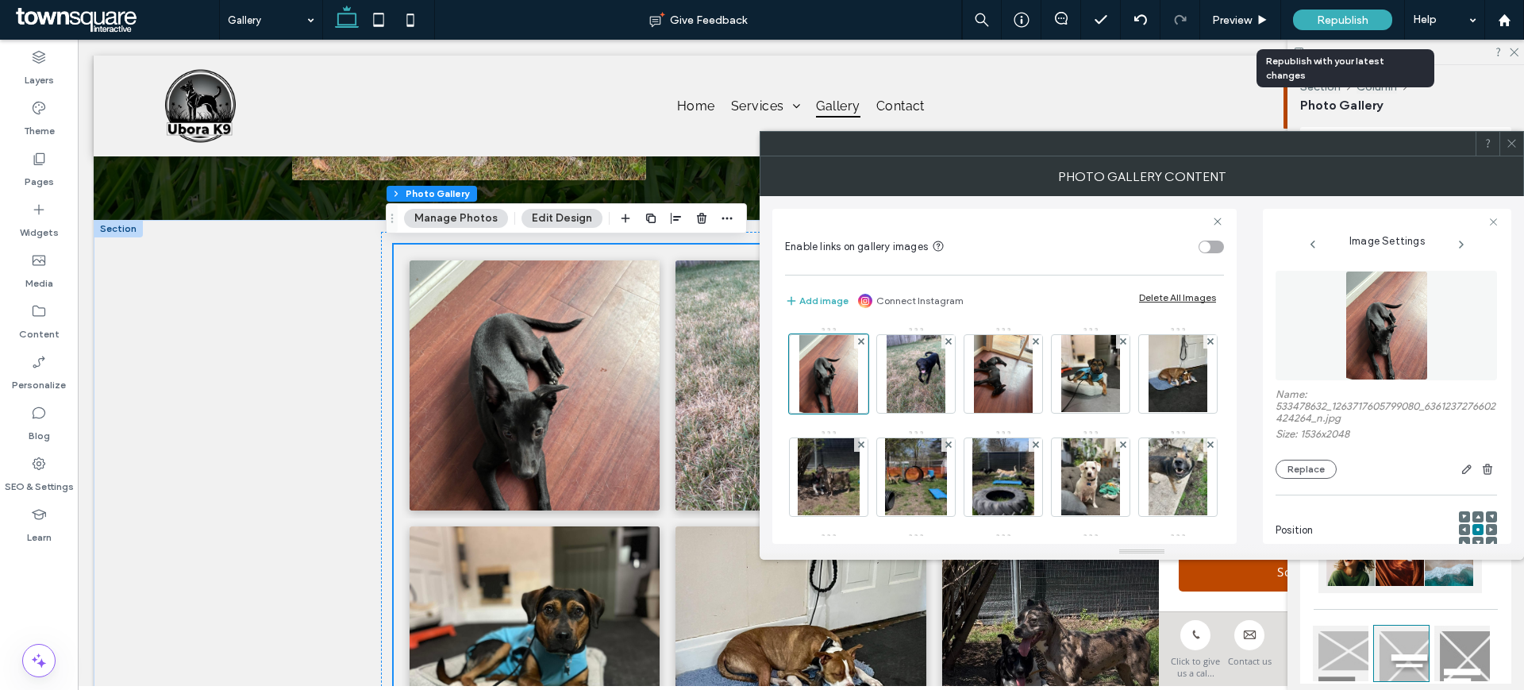
click at [1346, 19] on span "Republish" at bounding box center [1343, 19] width 52 height 13
